Goal: Find specific page/section: Find specific page/section

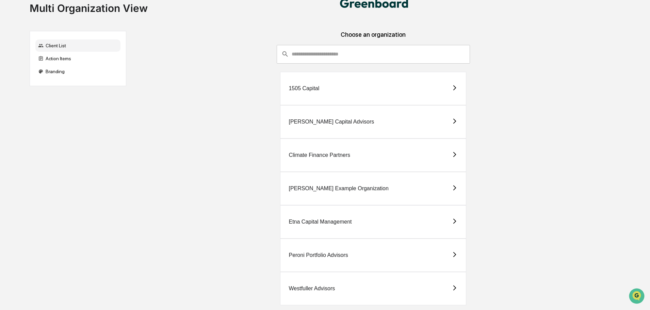
scroll to position [21, 0]
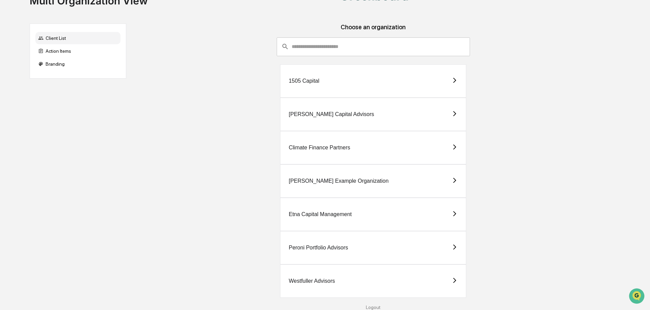
click at [368, 269] on div "Westfuller Advisors" at bounding box center [373, 280] width 186 height 33
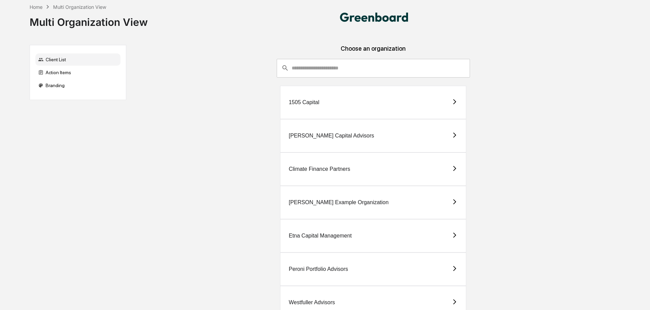
click at [328, 131] on div "[PERSON_NAME] Capital Advisors" at bounding box center [373, 135] width 186 height 33
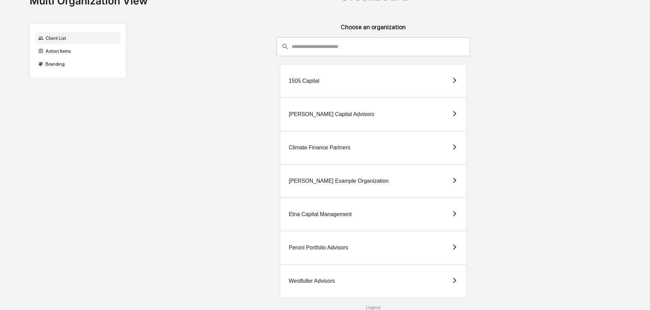
click at [352, 286] on div "Westfuller Advisors" at bounding box center [373, 280] width 186 height 33
